Goal: Task Accomplishment & Management: Manage account settings

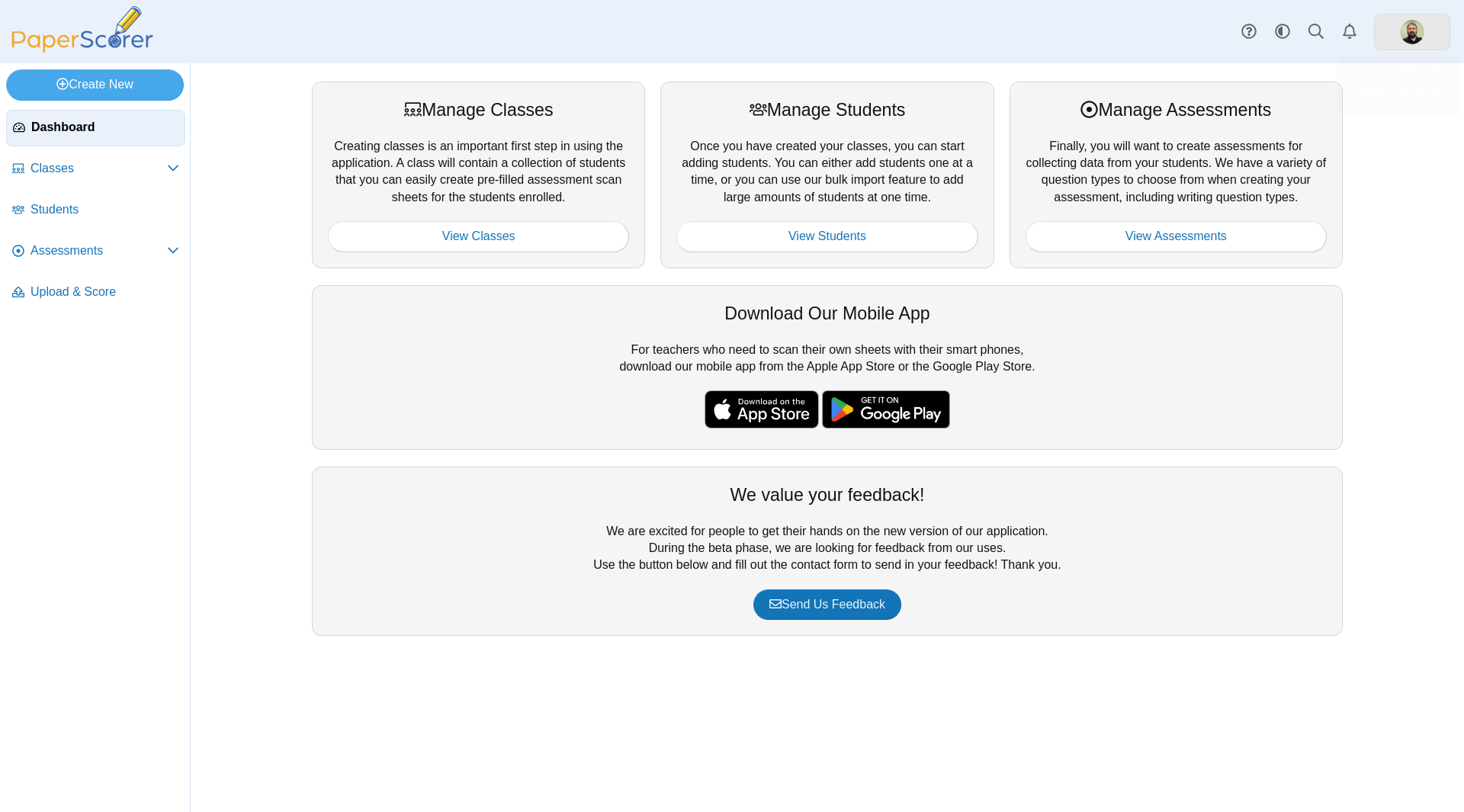
click at [1414, 31] on img at bounding box center [1412, 32] width 25 height 25
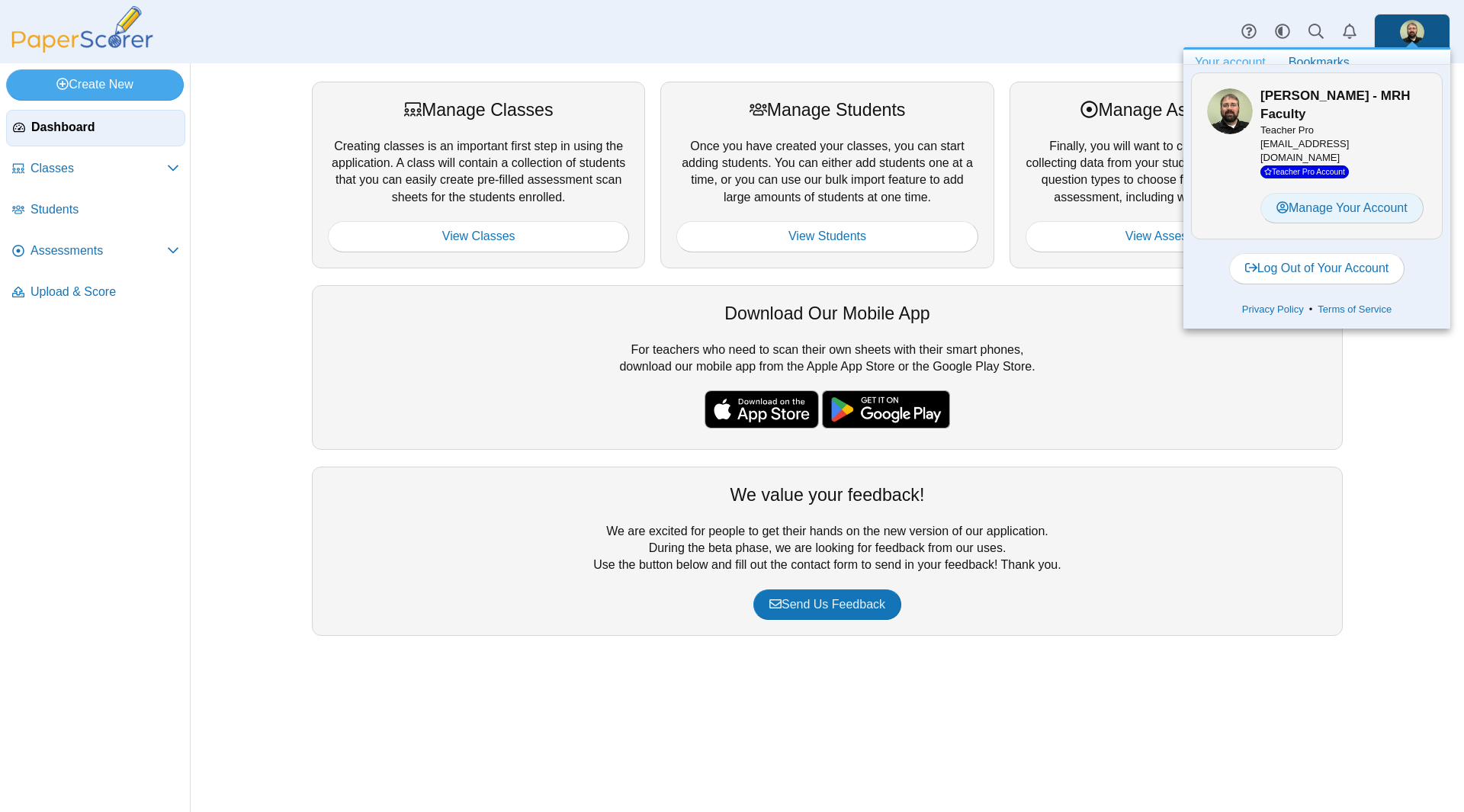
click at [1334, 207] on link "Manage Your Account" at bounding box center [1342, 208] width 163 height 31
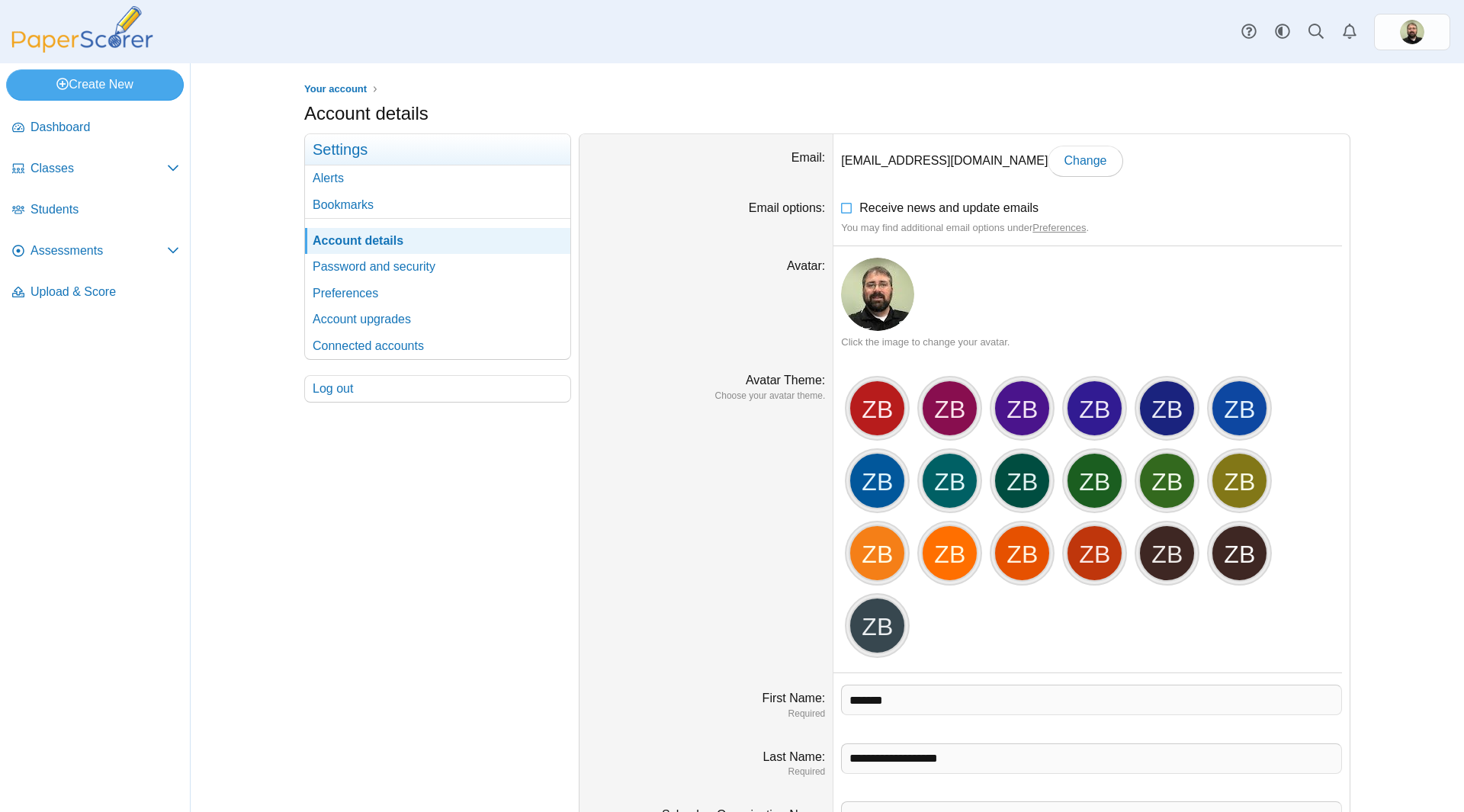
scroll to position [149, 0]
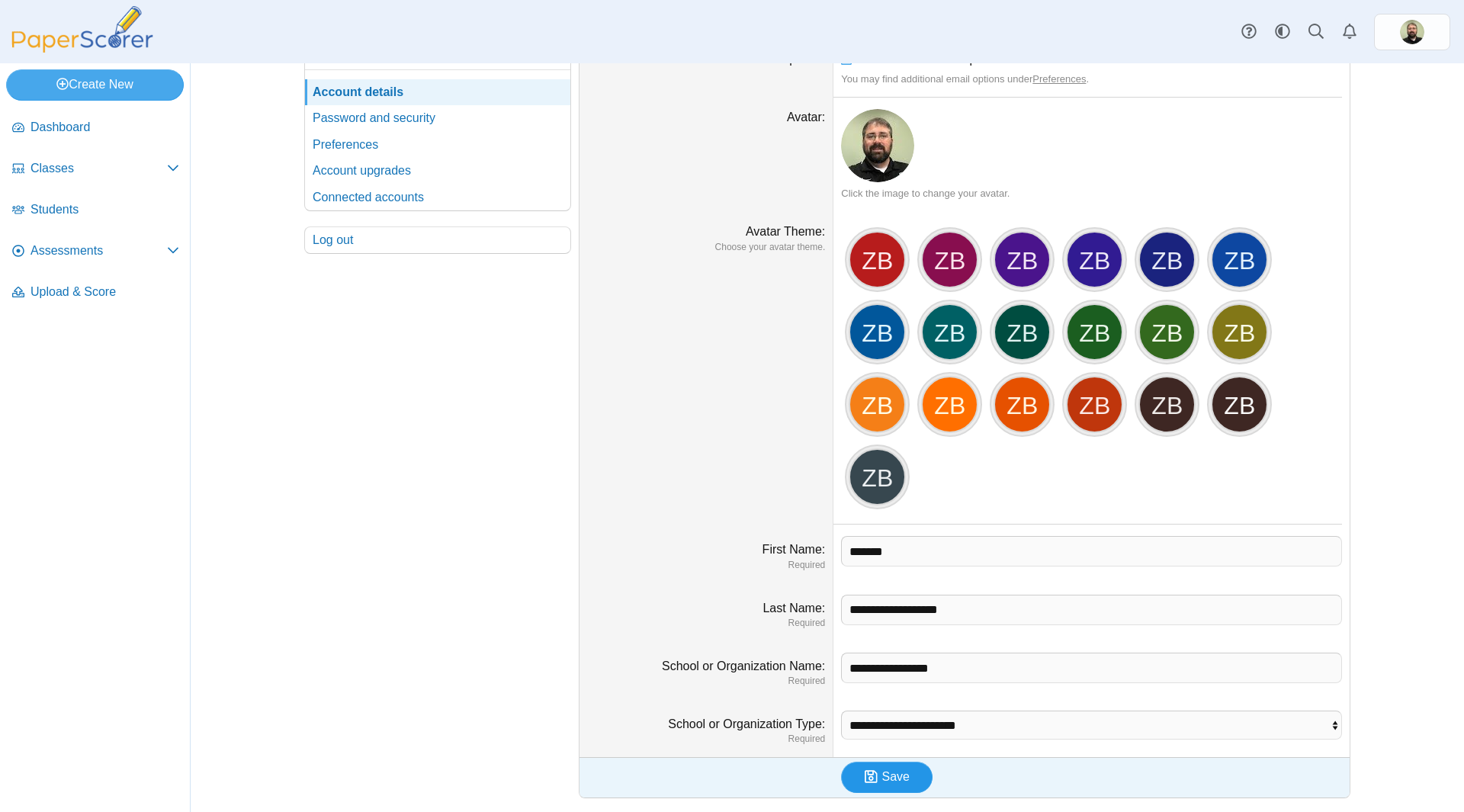
click at [896, 777] on span "Save" at bounding box center [896, 776] width 28 height 13
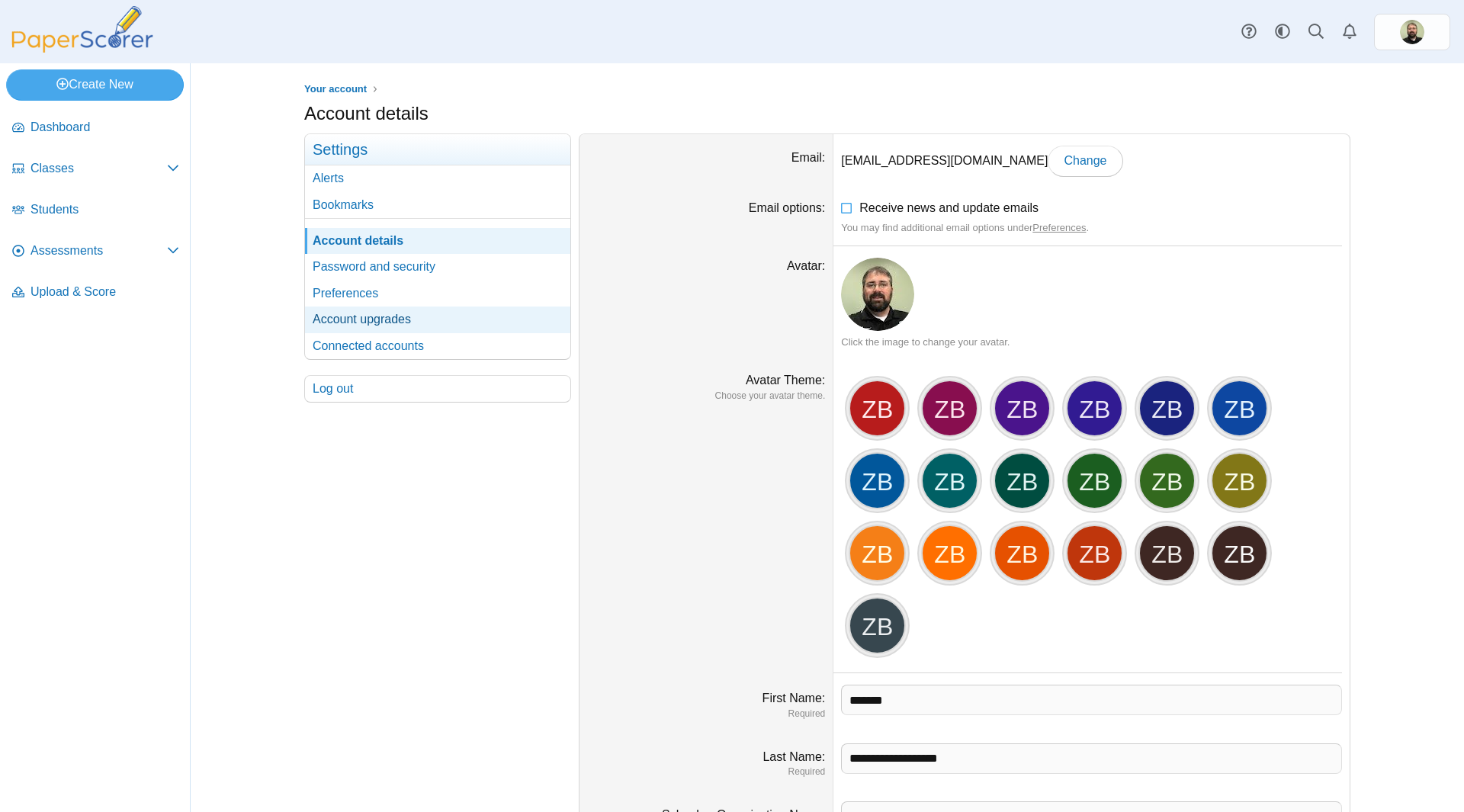
click at [387, 321] on link "Account upgrades" at bounding box center [437, 319] width 265 height 26
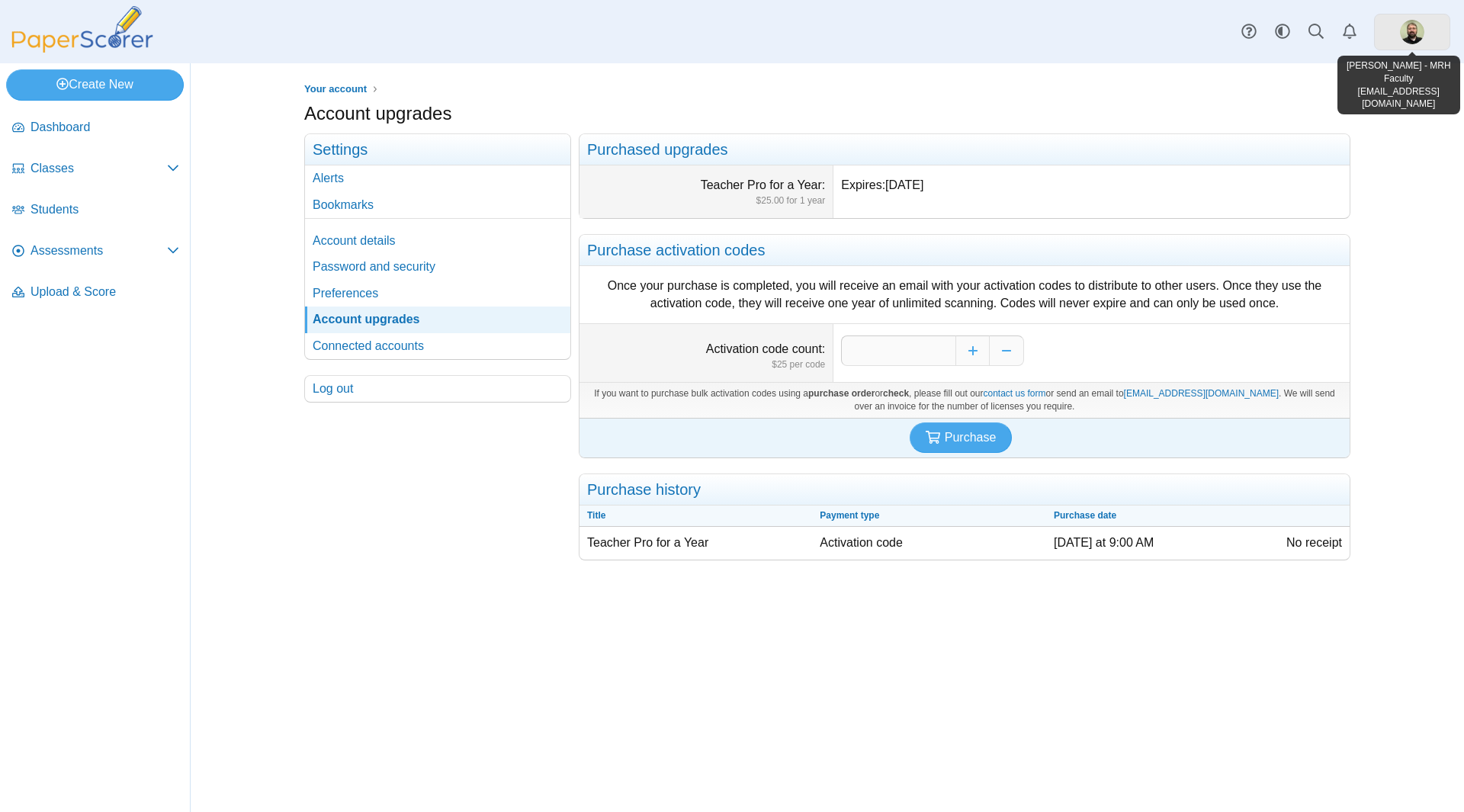
click at [1404, 28] on img at bounding box center [1412, 32] width 25 height 25
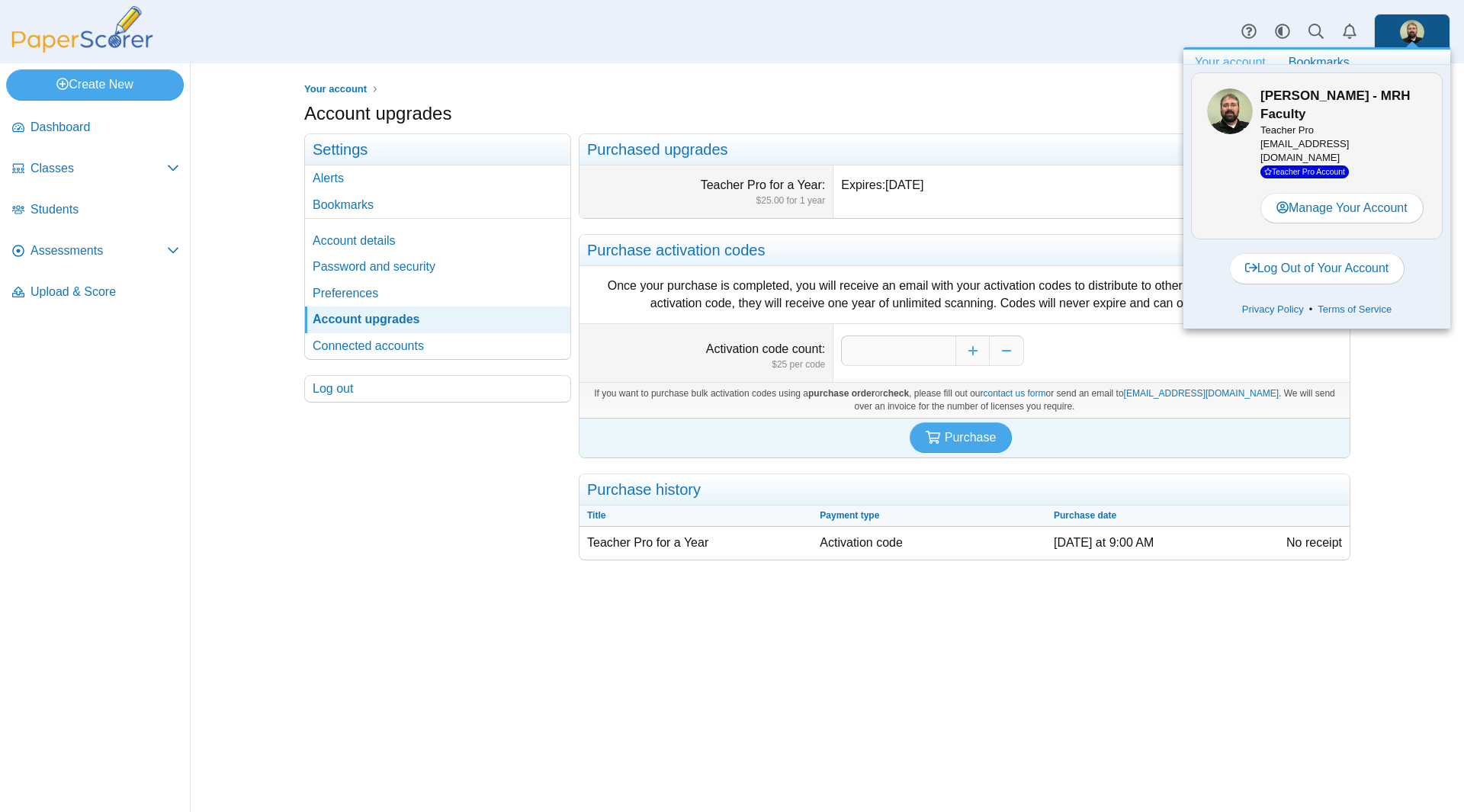
click at [115, 36] on img at bounding box center [82, 29] width 153 height 47
